Goal: Task Accomplishment & Management: Manage account settings

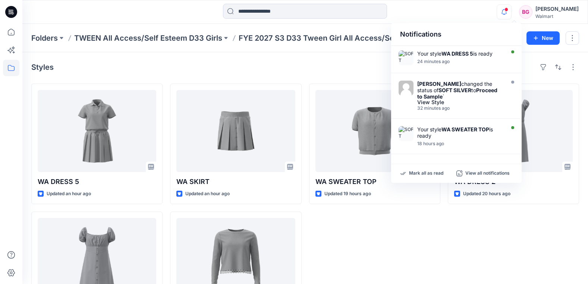
click at [511, 13] on icon "button" at bounding box center [504, 11] width 14 height 15
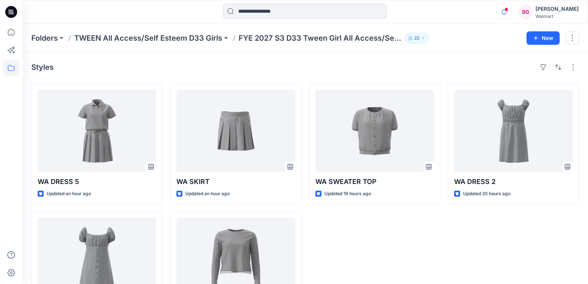
click at [511, 14] on icon "button" at bounding box center [504, 11] width 14 height 15
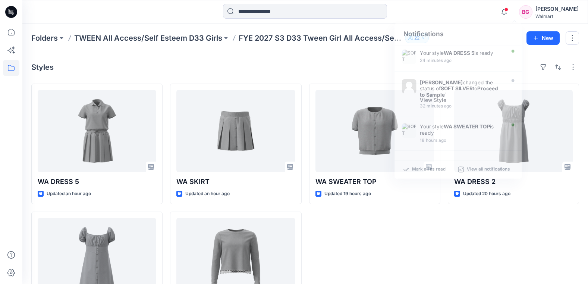
click at [321, 59] on div "Styles WA DRESS 5 Updated an hour ago WA DRESS 1 Updated 21 hours ago WA SKIRT …" at bounding box center [305, 196] width 566 height 288
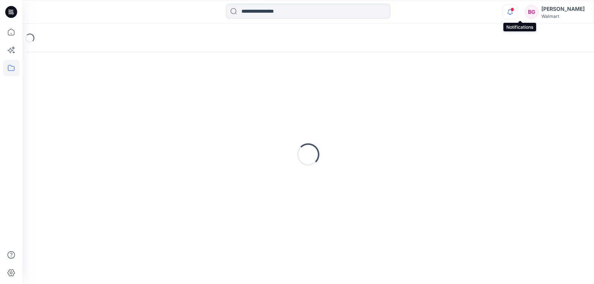
click at [517, 14] on icon "button" at bounding box center [510, 11] width 14 height 15
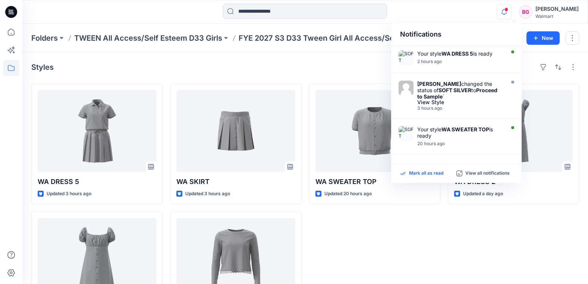
click at [422, 173] on p "Mark all as read" at bounding box center [426, 173] width 34 height 7
drag, startPoint x: 338, startPoint y: 62, endPoint x: 339, endPoint y: 71, distance: 9.0
click at [339, 63] on div "Styles" at bounding box center [305, 67] width 548 height 12
